Goal: Task Accomplishment & Management: Complete application form

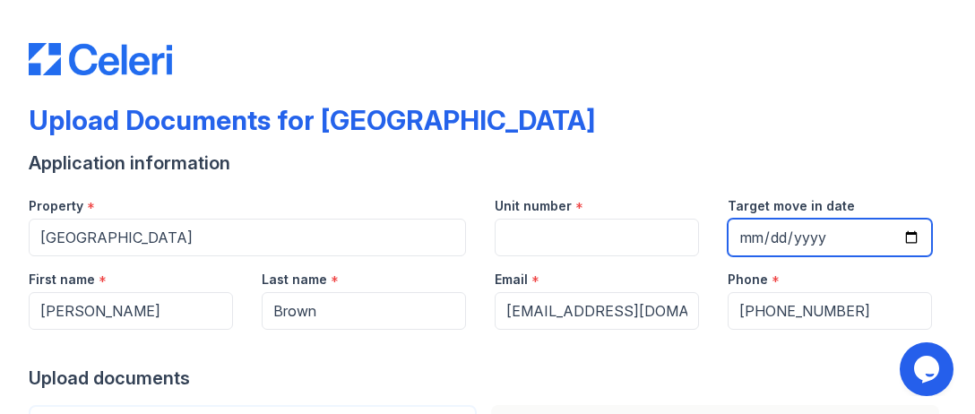
click at [751, 231] on input "Target move in date" at bounding box center [830, 238] width 204 height 38
type input "[DATE]"
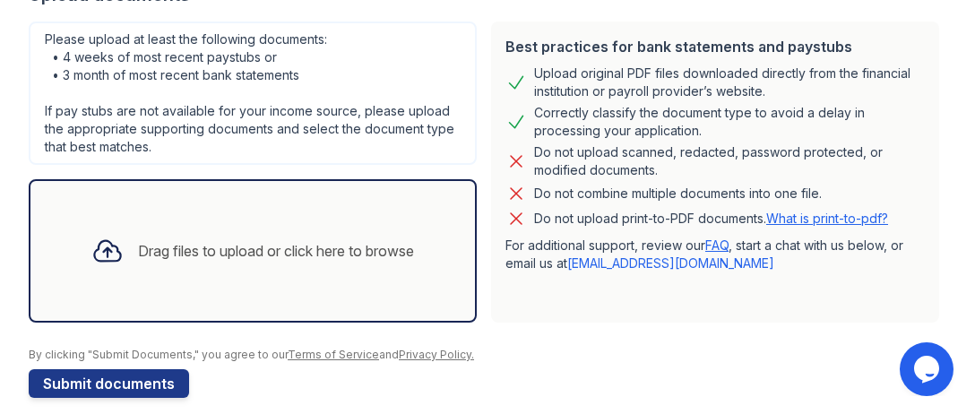
scroll to position [387, 0]
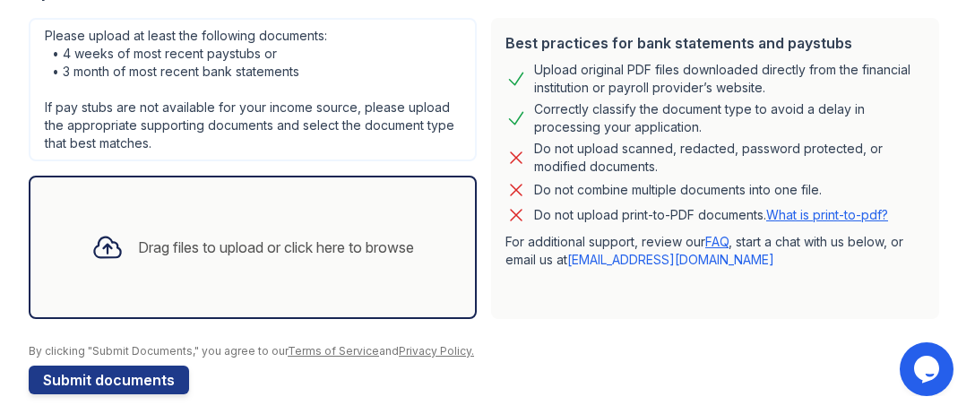
click at [154, 243] on div "Drag files to upload or click here to browse" at bounding box center [276, 248] width 276 height 22
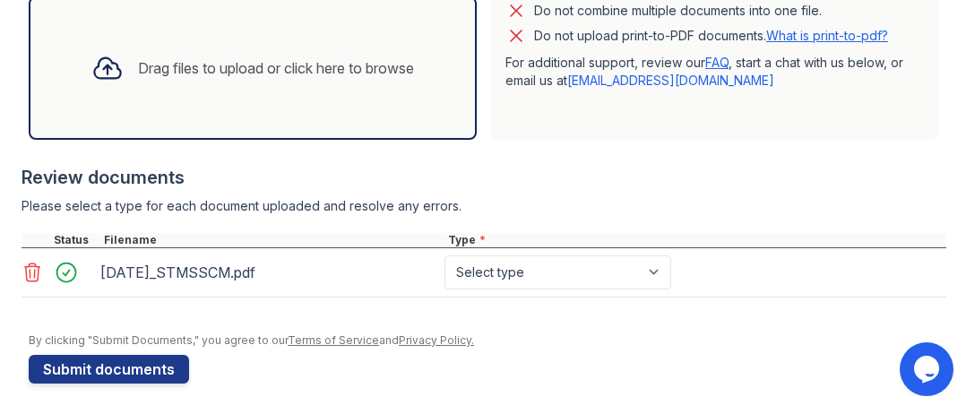
scroll to position [569, 0]
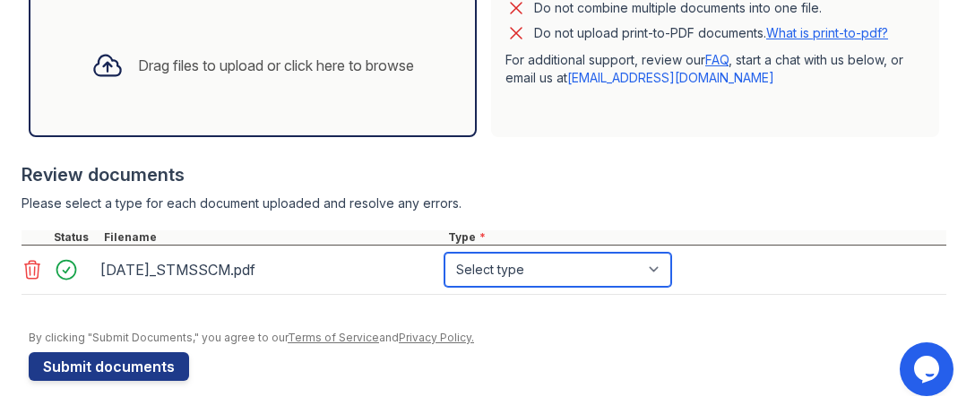
click at [656, 266] on select "Select type Paystub Bank Statement Offer Letter Tax Documents Benefit Award Let…" at bounding box center [557, 270] width 227 height 34
select select "bank_statement"
click at [444, 253] on select "Select type Paystub Bank Statement Offer Letter Tax Documents Benefit Award Let…" at bounding box center [557, 270] width 227 height 34
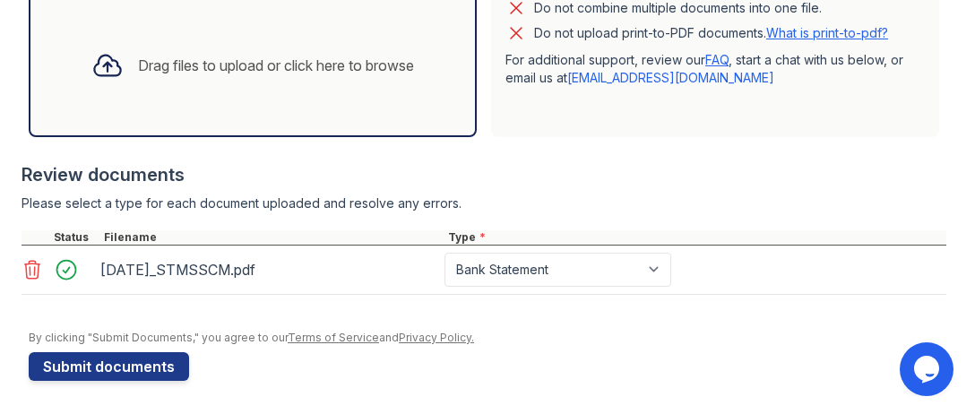
click at [235, 62] on div "Drag files to upload or click here to browse" at bounding box center [276, 66] width 276 height 22
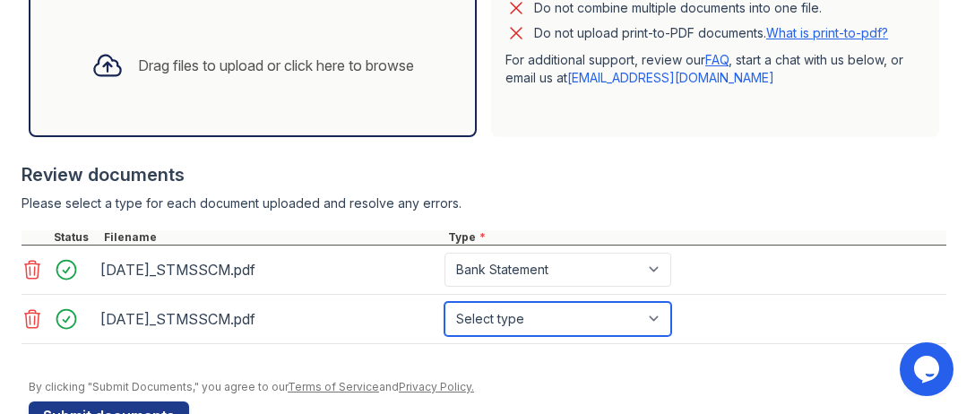
click at [656, 313] on select "Select type Paystub Bank Statement Offer Letter Tax Documents Benefit Award Let…" at bounding box center [557, 319] width 227 height 34
select select "bank_statement"
click at [444, 302] on select "Select type Paystub Bank Statement Offer Letter Tax Documents Benefit Award Let…" at bounding box center [557, 319] width 227 height 34
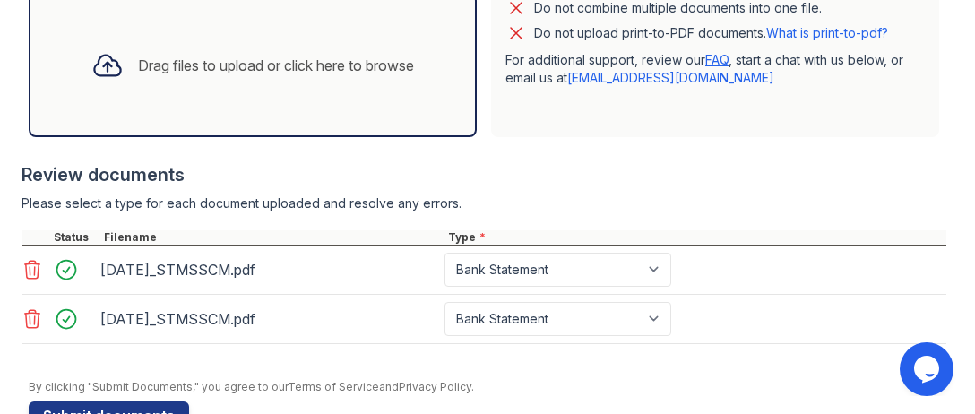
click at [238, 67] on div "Drag files to upload or click here to browse" at bounding box center [276, 66] width 276 height 22
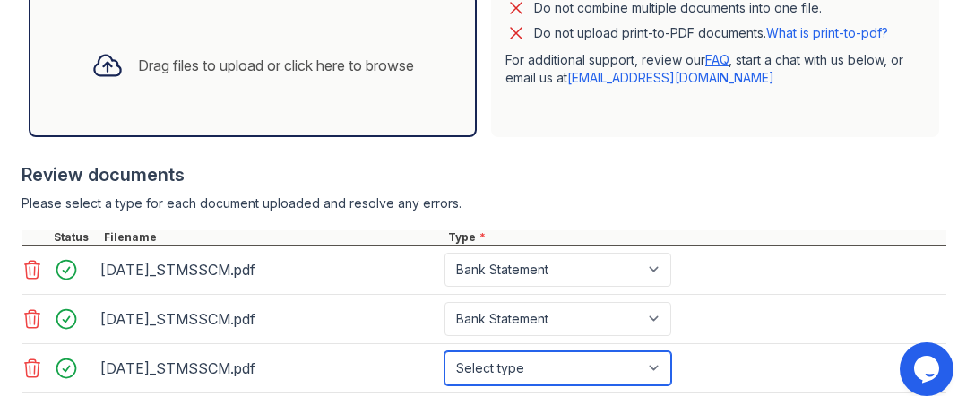
click at [656, 367] on select "Select type Paystub Bank Statement Offer Letter Tax Documents Benefit Award Let…" at bounding box center [557, 368] width 227 height 34
select select "bank_statement"
click at [444, 351] on select "Select type Paystub Bank Statement Offer Letter Tax Documents Benefit Award Let…" at bounding box center [557, 368] width 227 height 34
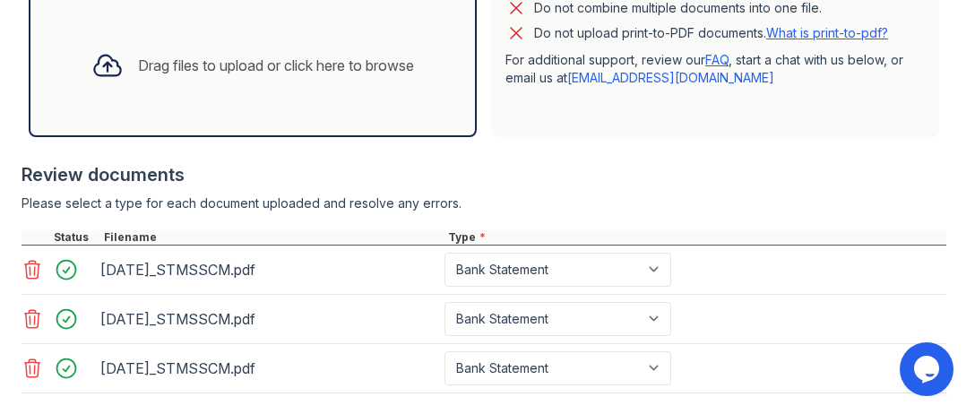
click at [285, 61] on div "Drag files to upload or click here to browse" at bounding box center [276, 66] width 276 height 22
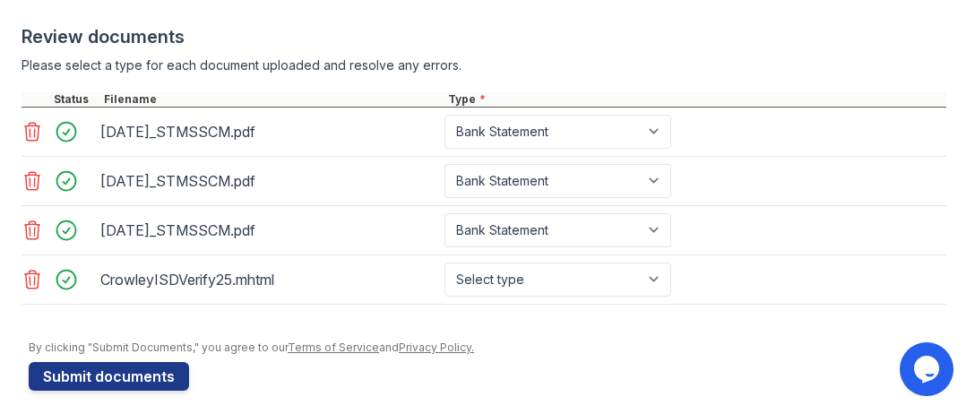
scroll to position [715, 0]
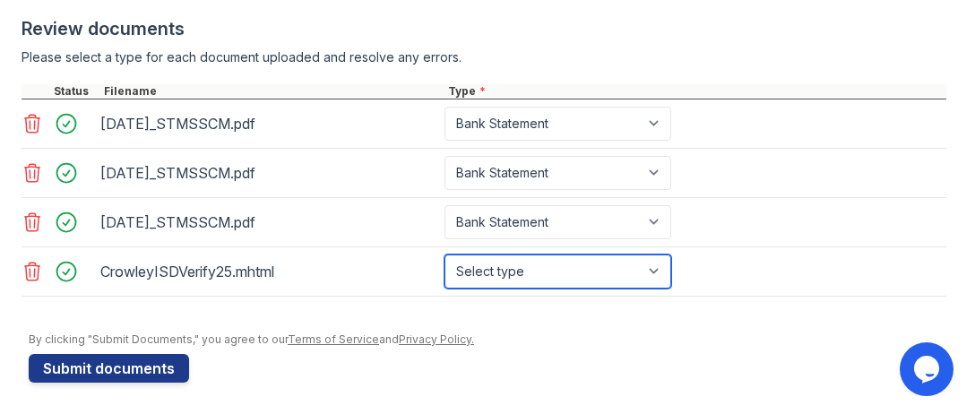
click at [655, 266] on select "Select type Paystub Bank Statement Offer Letter Tax Documents Benefit Award Let…" at bounding box center [557, 271] width 227 height 34
select select "offer_letter"
click at [444, 254] on select "Select type Paystub Bank Statement Offer Letter Tax Documents Benefit Award Let…" at bounding box center [557, 271] width 227 height 34
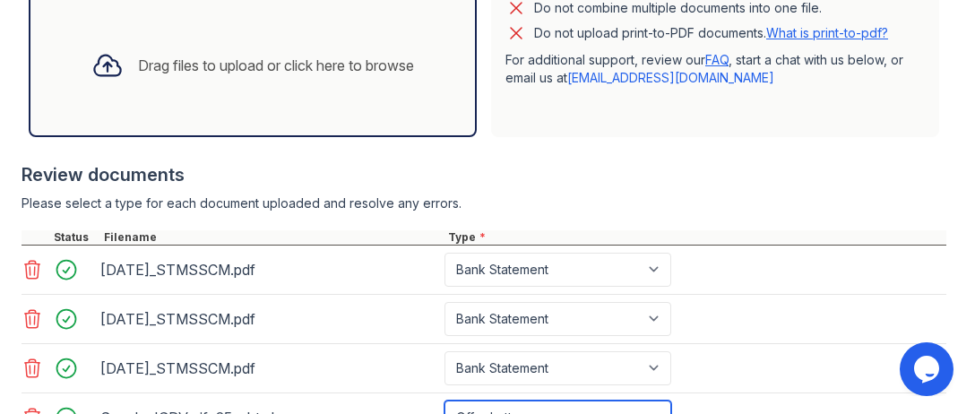
scroll to position [566, 0]
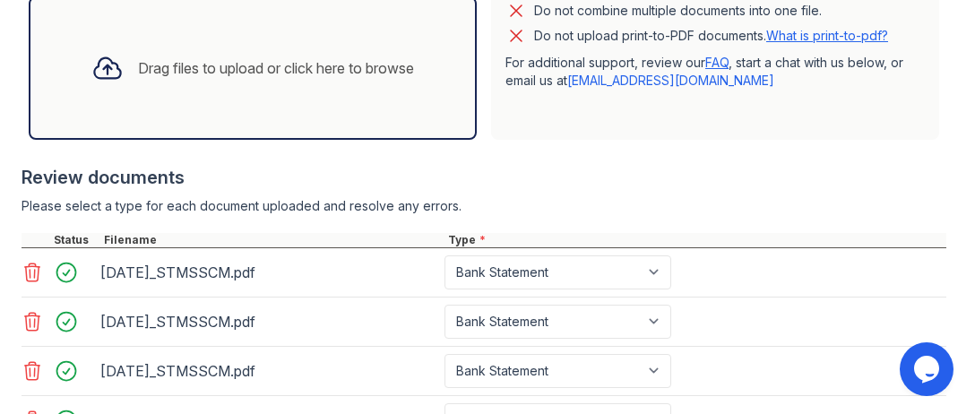
click at [296, 68] on div "Drag files to upload or click here to browse" at bounding box center [276, 68] width 276 height 22
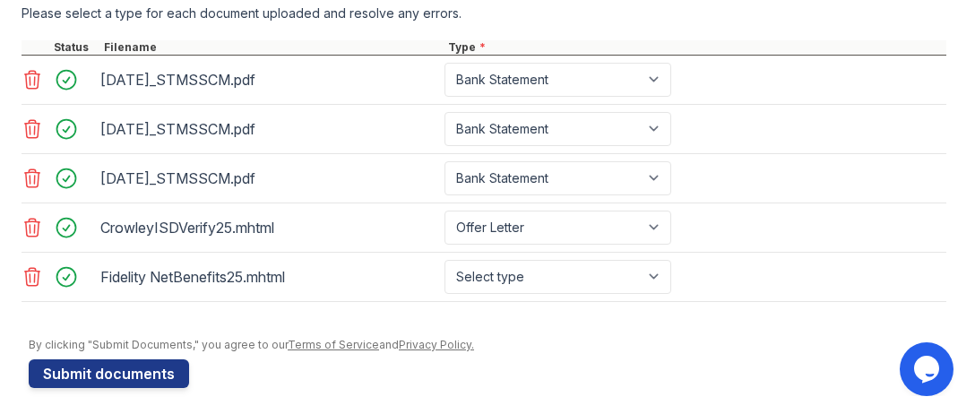
scroll to position [763, 0]
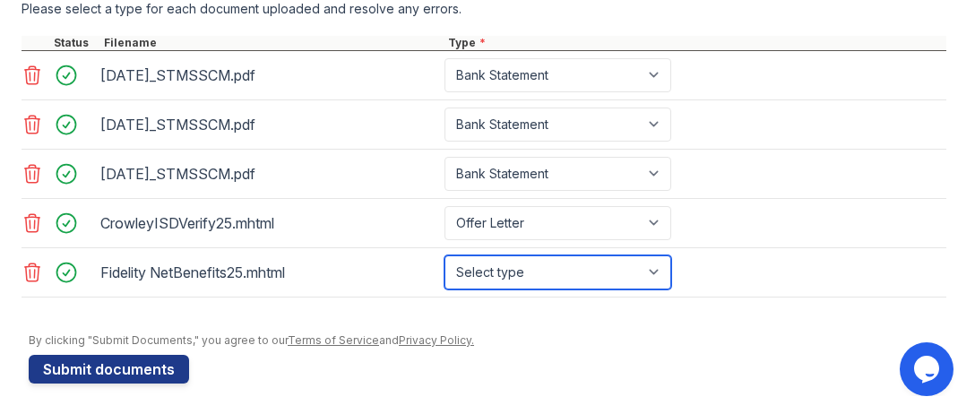
click at [653, 265] on select "Select type Paystub Bank Statement Offer Letter Tax Documents Benefit Award Let…" at bounding box center [557, 272] width 227 height 34
select select "paystub"
click at [444, 255] on select "Select type Paystub Bank Statement Offer Letter Tax Documents Benefit Award Let…" at bounding box center [557, 272] width 227 height 34
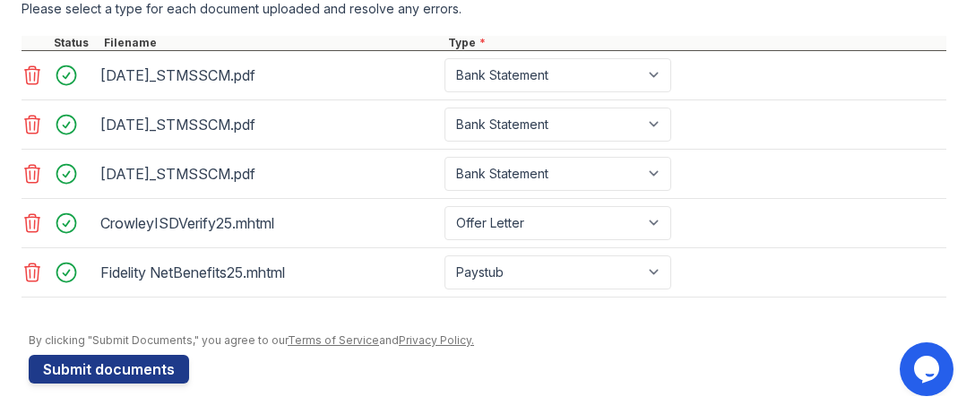
click at [29, 270] on icon at bounding box center [33, 273] width 22 height 22
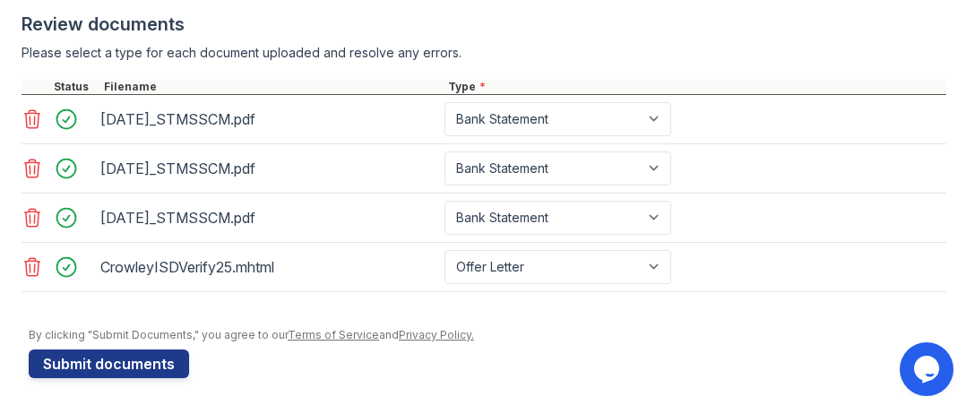
scroll to position [715, 0]
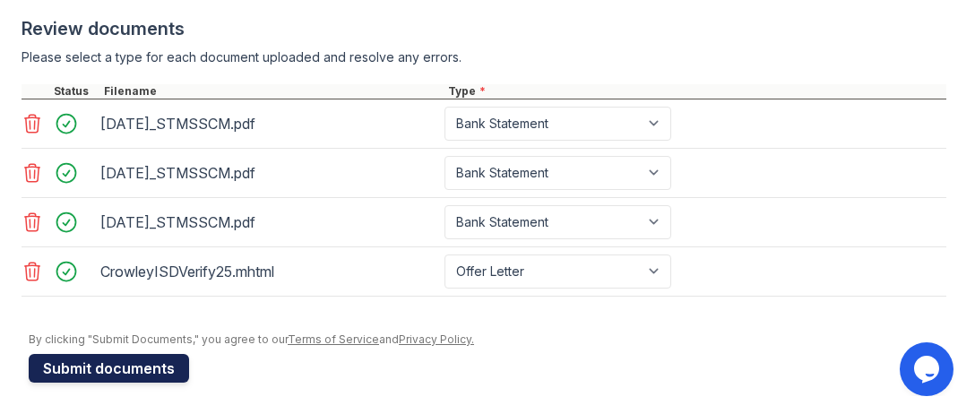
click at [115, 366] on button "Submit documents" at bounding box center [109, 368] width 160 height 29
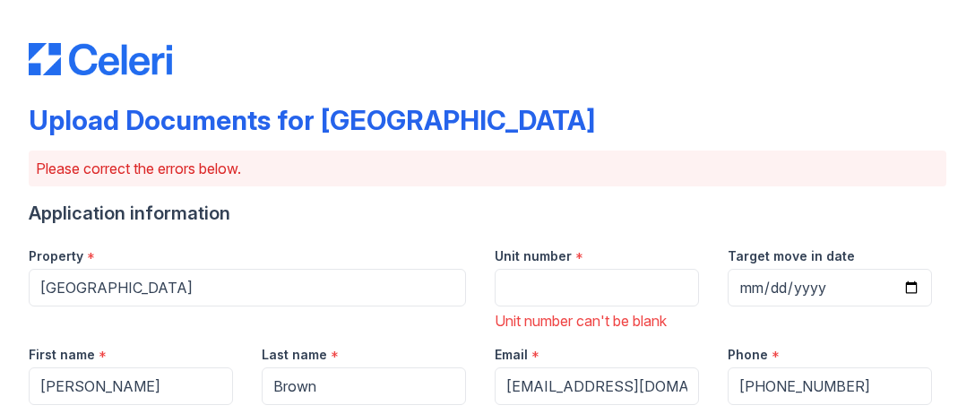
click at [588, 254] on div "Unit number *" at bounding box center [597, 251] width 204 height 36
click at [537, 286] on input "Unit number" at bounding box center [597, 288] width 204 height 38
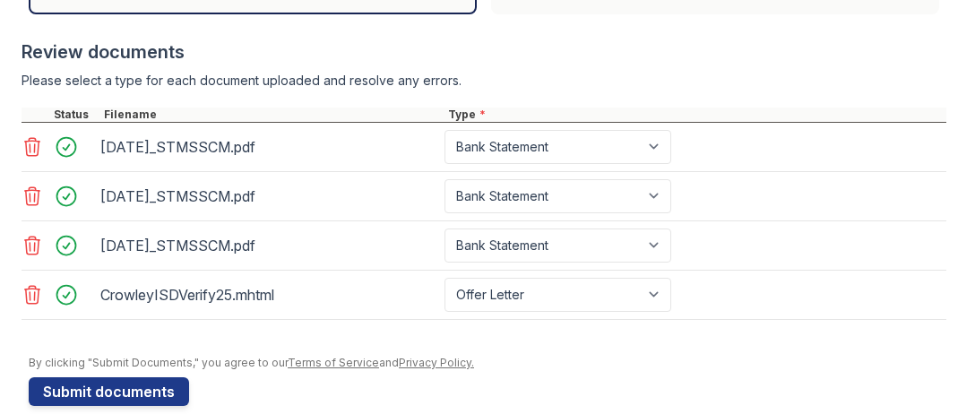
scroll to position [790, 0]
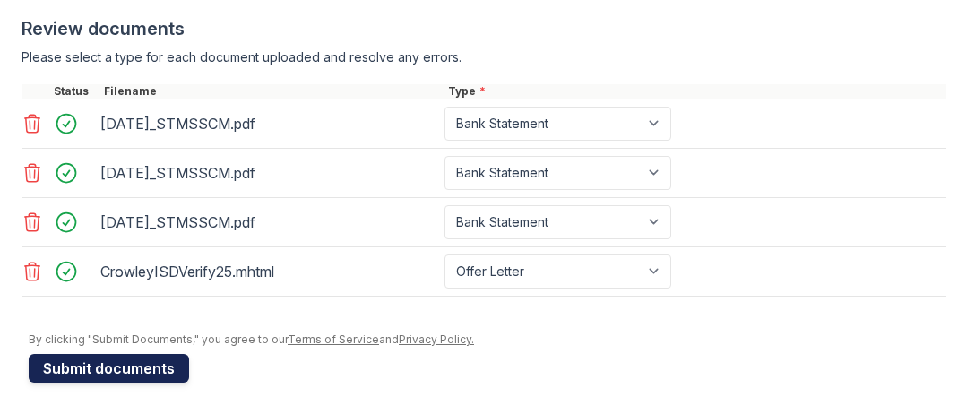
type input "373"
click at [133, 361] on button "Submit documents" at bounding box center [109, 368] width 160 height 29
